Goal: Navigation & Orientation: Find specific page/section

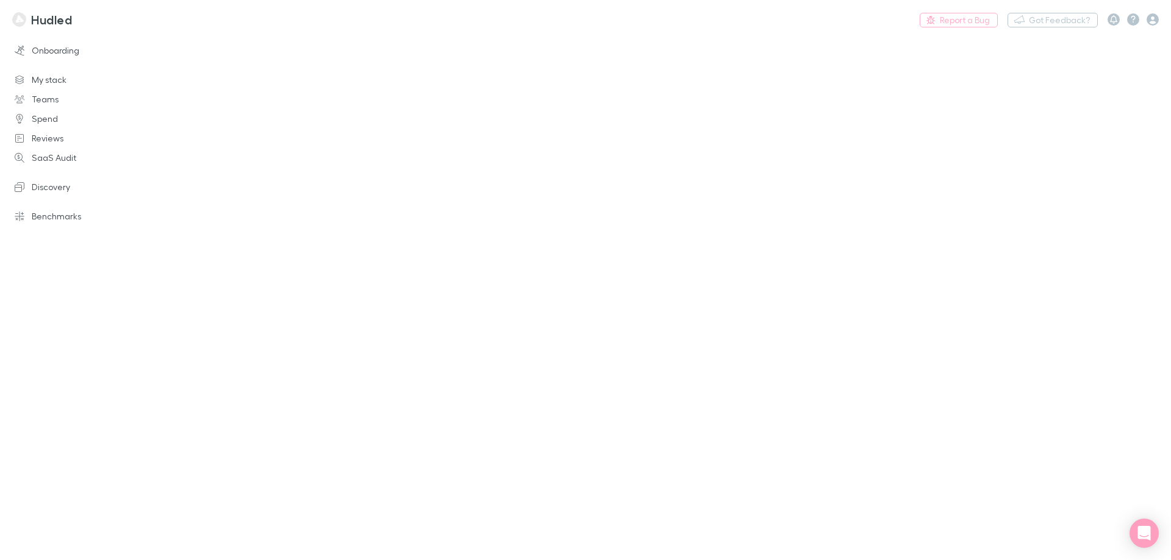
click at [611, 174] on main at bounding box center [664, 297] width 1013 height 526
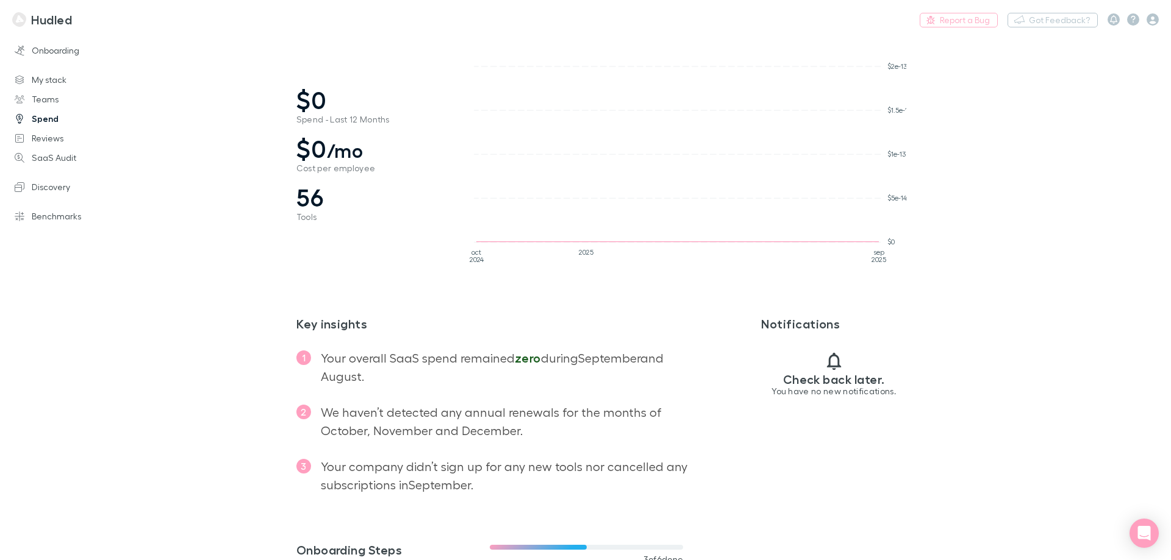
click at [56, 116] on link "Spend" at bounding box center [83, 119] width 162 height 20
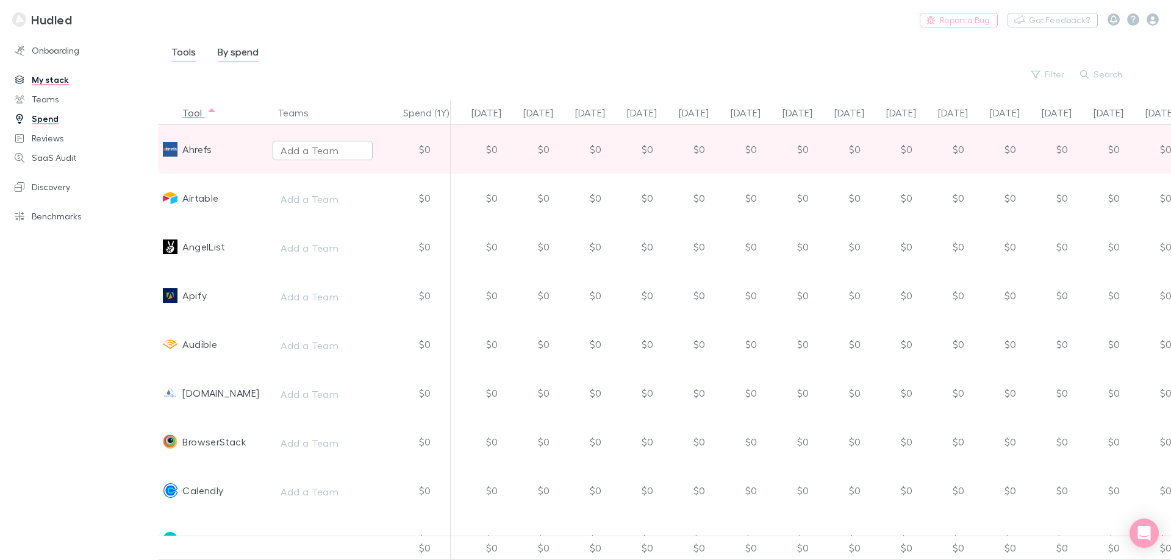
scroll to position [0, 263]
